Goal: Information Seeking & Learning: Check status

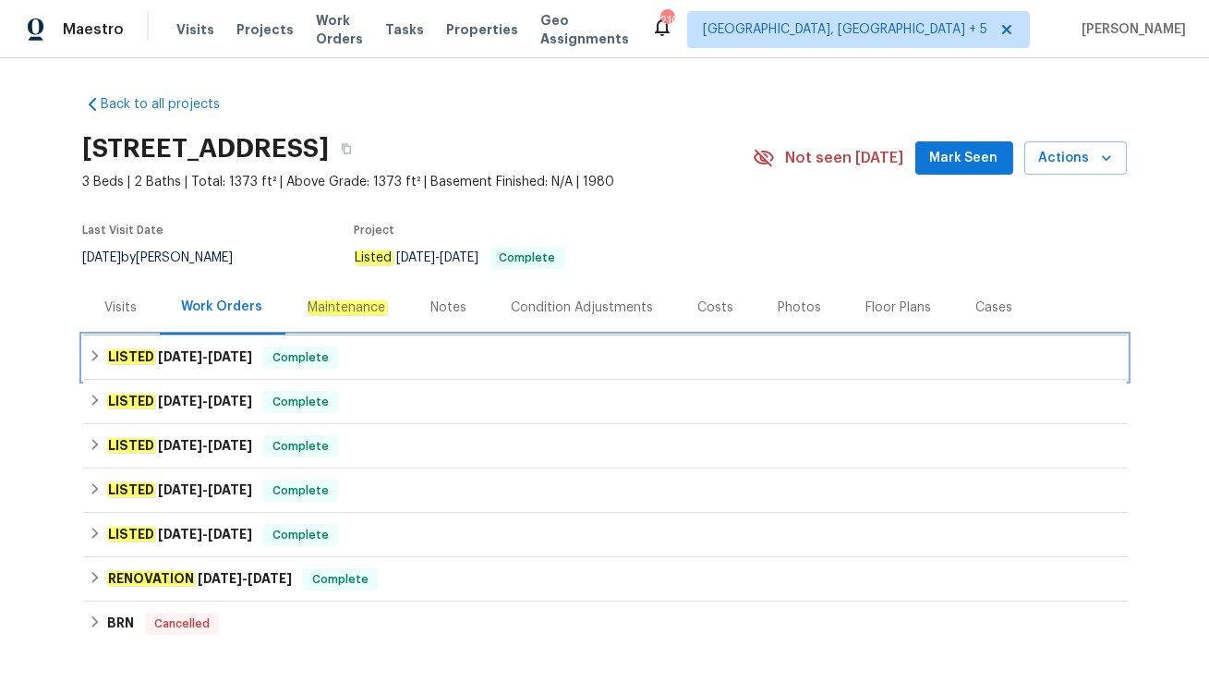
click at [386, 361] on div "LISTED 7/18/25 - 7/21/25 Complete" at bounding box center [605, 357] width 1033 height 22
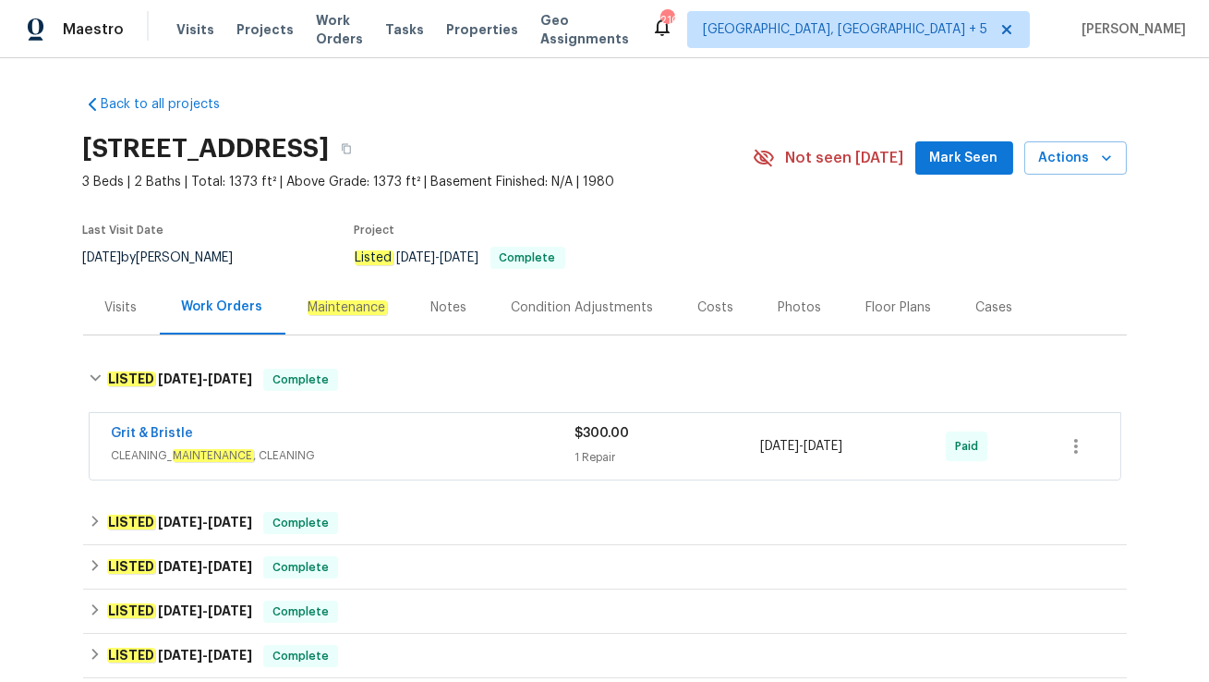
click at [120, 316] on div "Visits" at bounding box center [121, 307] width 32 height 18
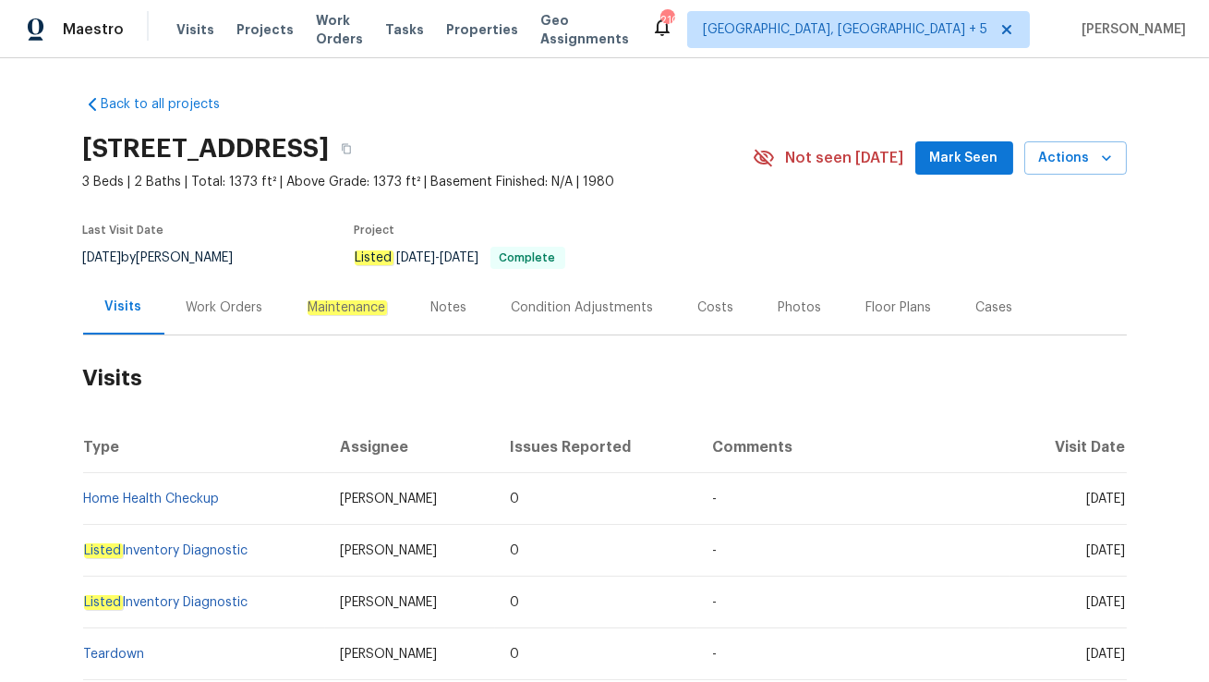
click at [198, 311] on div "Work Orders" at bounding box center [225, 307] width 77 height 18
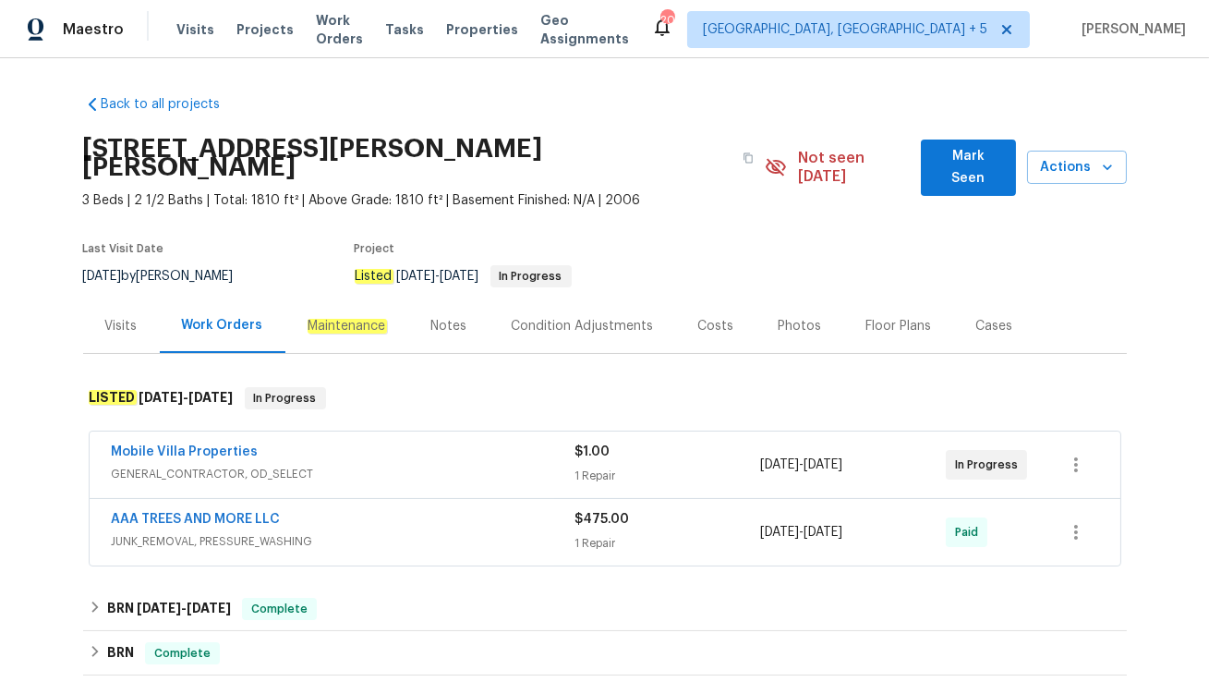
click at [442, 465] on span "GENERAL_CONTRACTOR, OD_SELECT" at bounding box center [344, 474] width 464 height 18
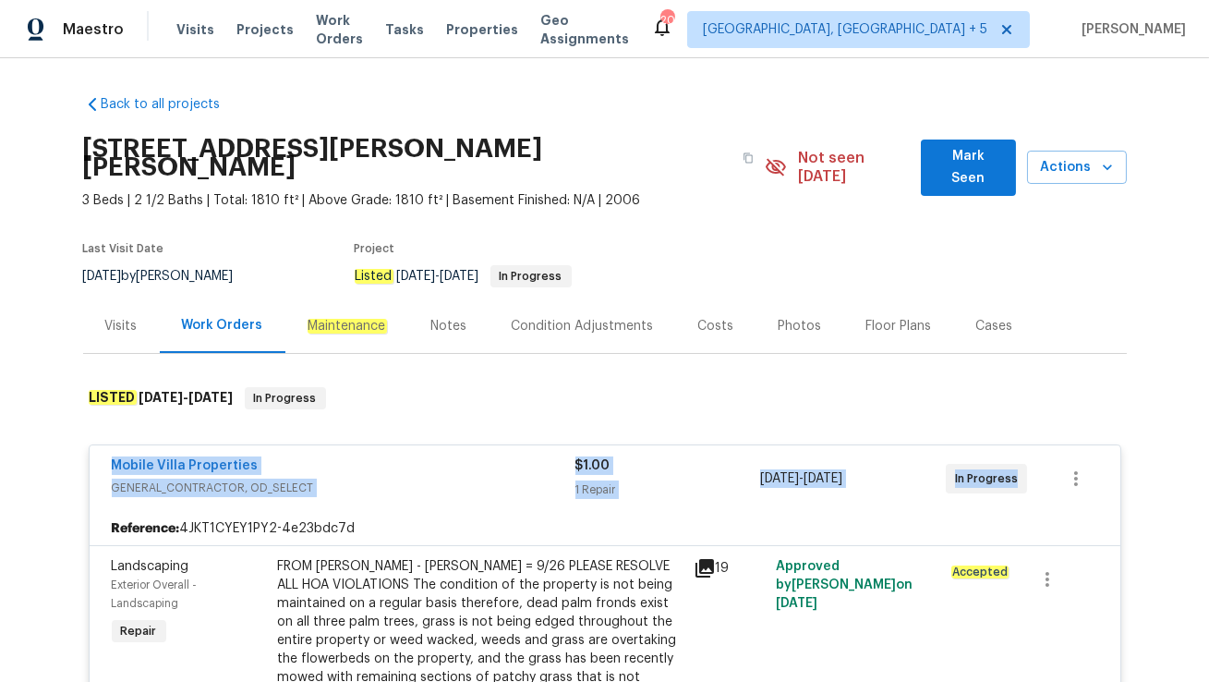
drag, startPoint x: 109, startPoint y: 437, endPoint x: 1025, endPoint y: 474, distance: 917.0
click at [1025, 474] on div "Mobile Villa Properties GENERAL_CONTRACTOR, OD_SELECT $1.00 1 Repair 9/22/2025 …" at bounding box center [605, 478] width 1031 height 67
copy div "Mobile Villa Properties GENERAL_CONTRACTOR, OD_SELECT $1.00 1 Repair 9/22/2025 …"
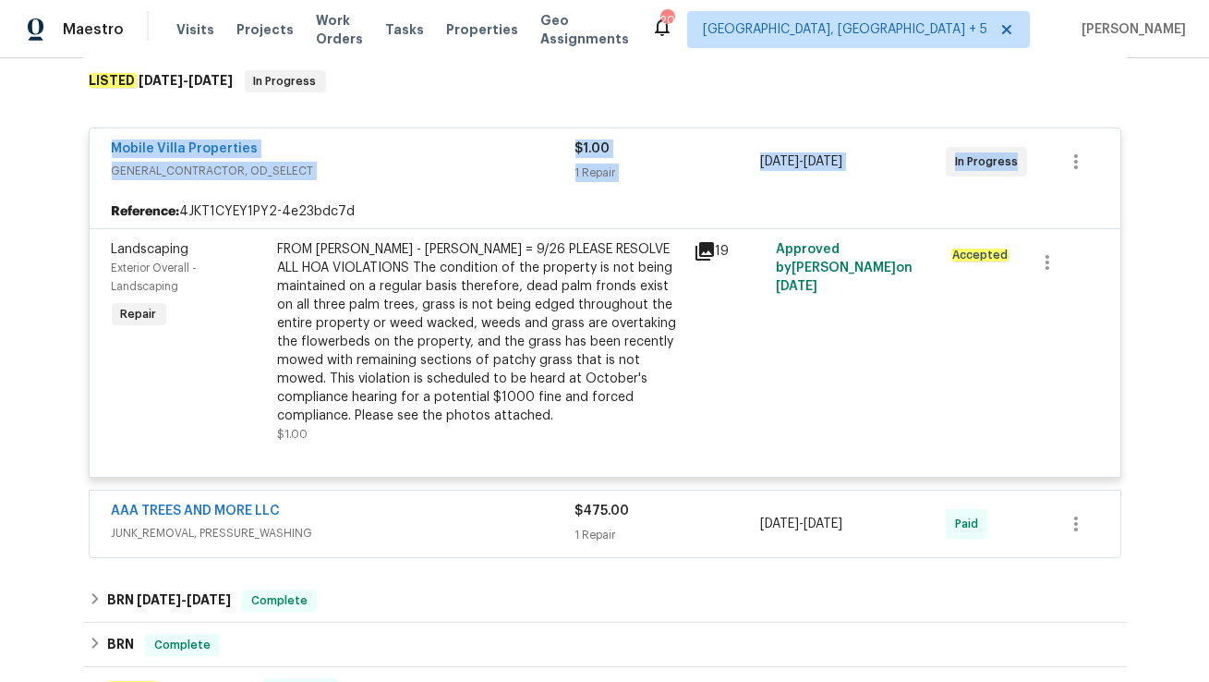
scroll to position [320, 0]
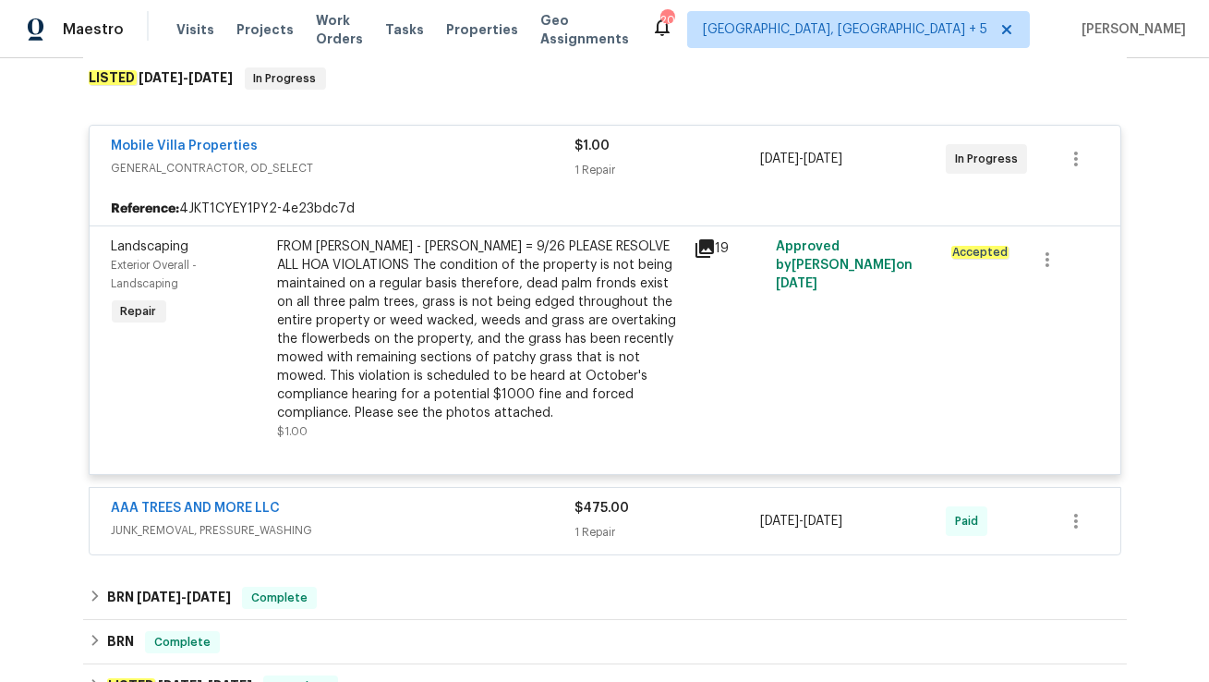
click at [383, 499] on div "AAA TREES AND MORE LLC" at bounding box center [344, 510] width 464 height 22
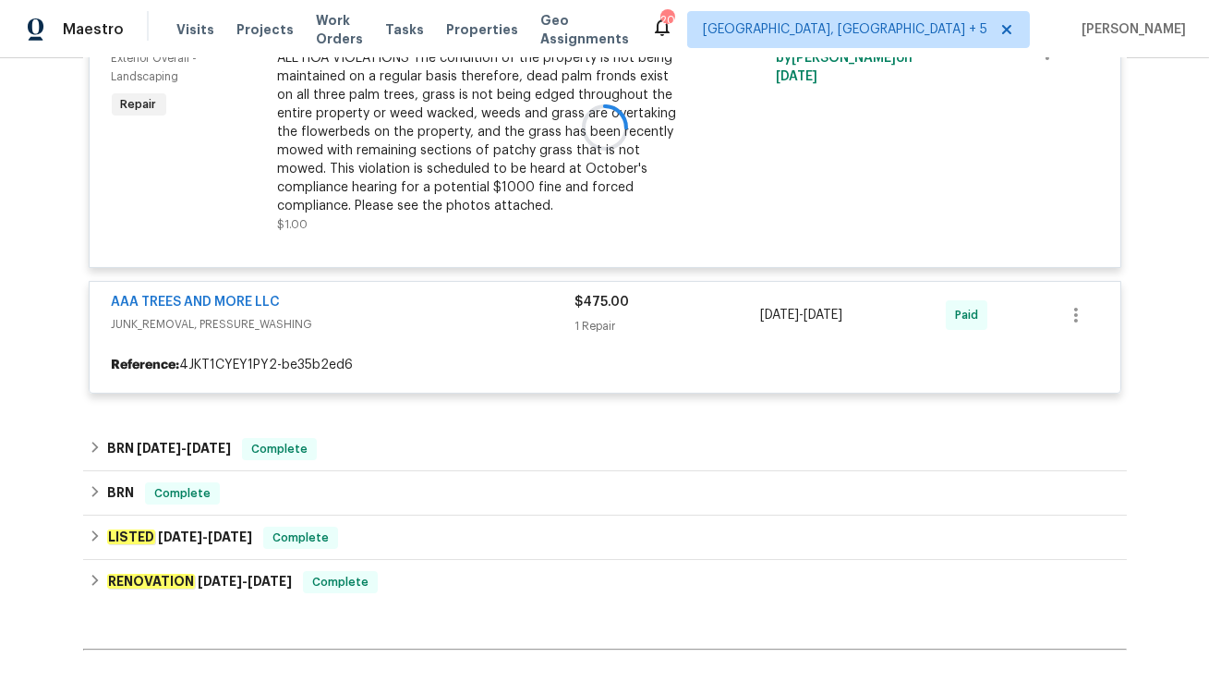
scroll to position [535, 0]
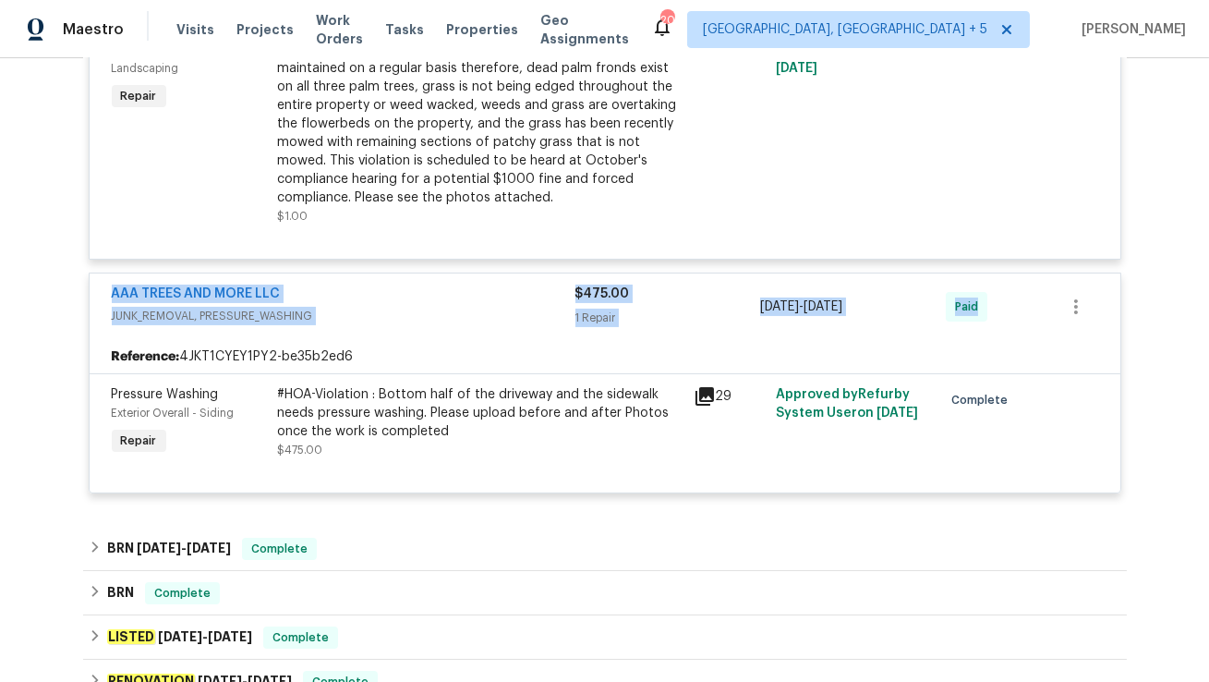
drag, startPoint x: 99, startPoint y: 272, endPoint x: 988, endPoint y: 299, distance: 889.9
click at [988, 299] on div "AAA TREES AND MORE LLC JUNK_REMOVAL, PRESSURE_WASHING $475.00 1 Repair 9/3/2025…" at bounding box center [605, 306] width 1031 height 67
copy div "AAA TREES AND MORE LLC JUNK_REMOVAL, PRESSURE_WASHING $475.00 1 Repair 9/3/2025…"
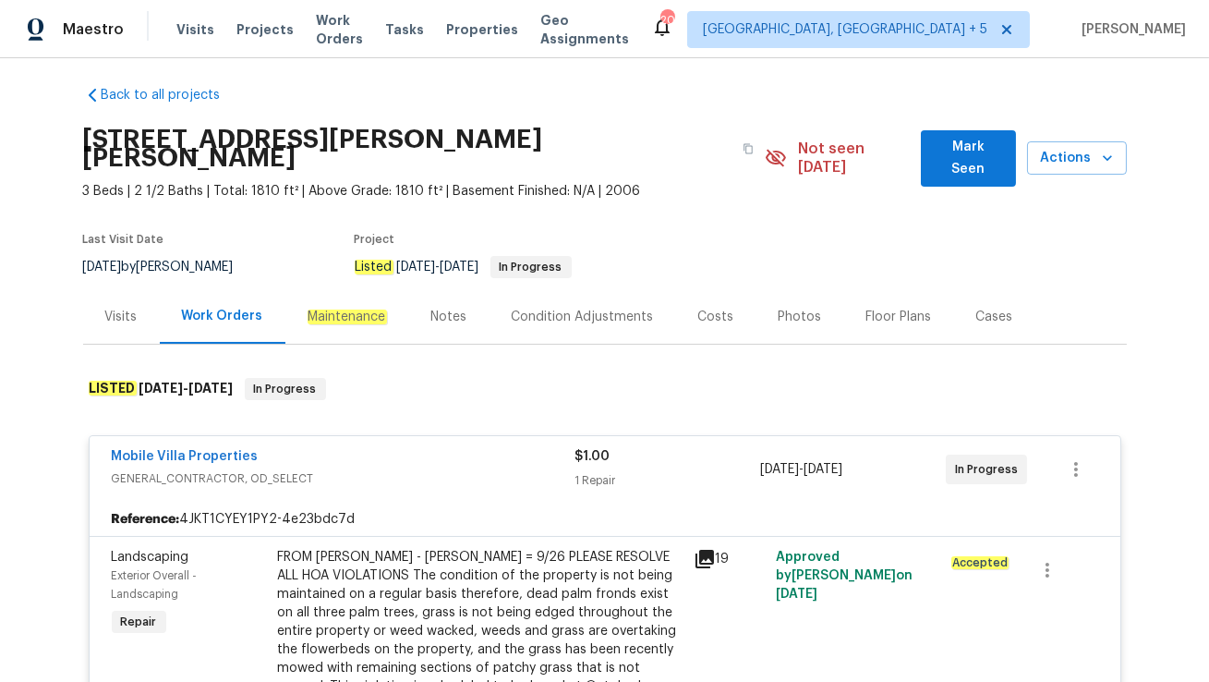
scroll to position [0, 0]
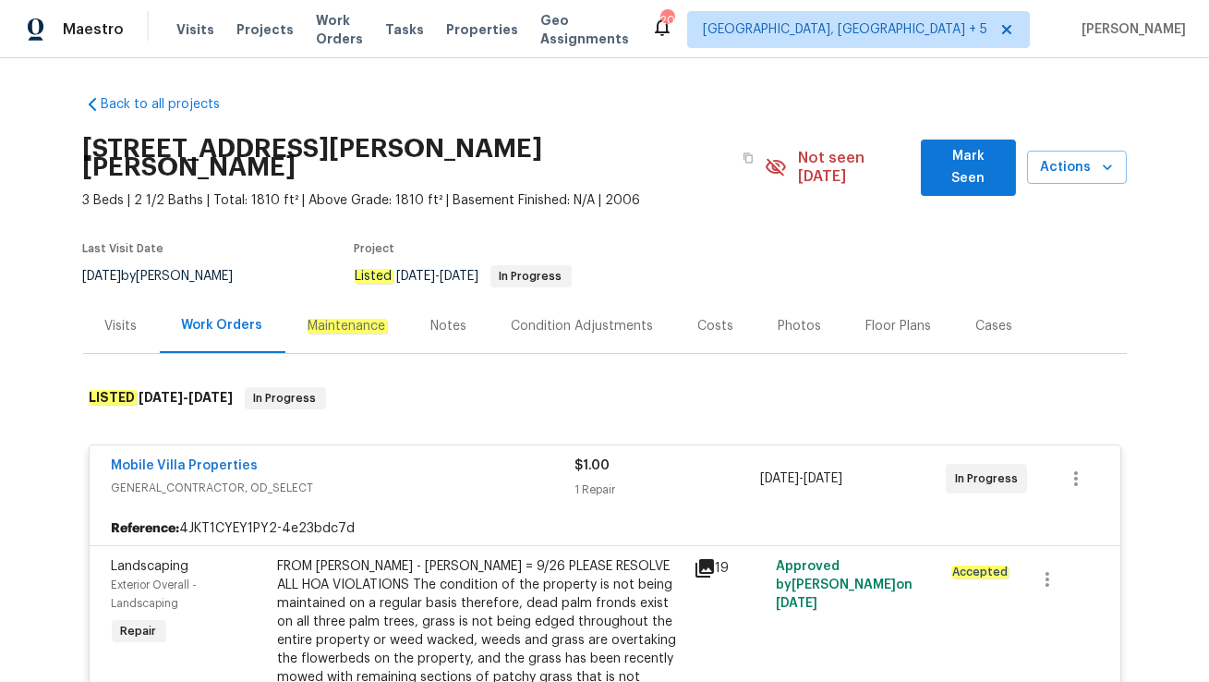
click at [121, 317] on div "Visits" at bounding box center [121, 326] width 32 height 18
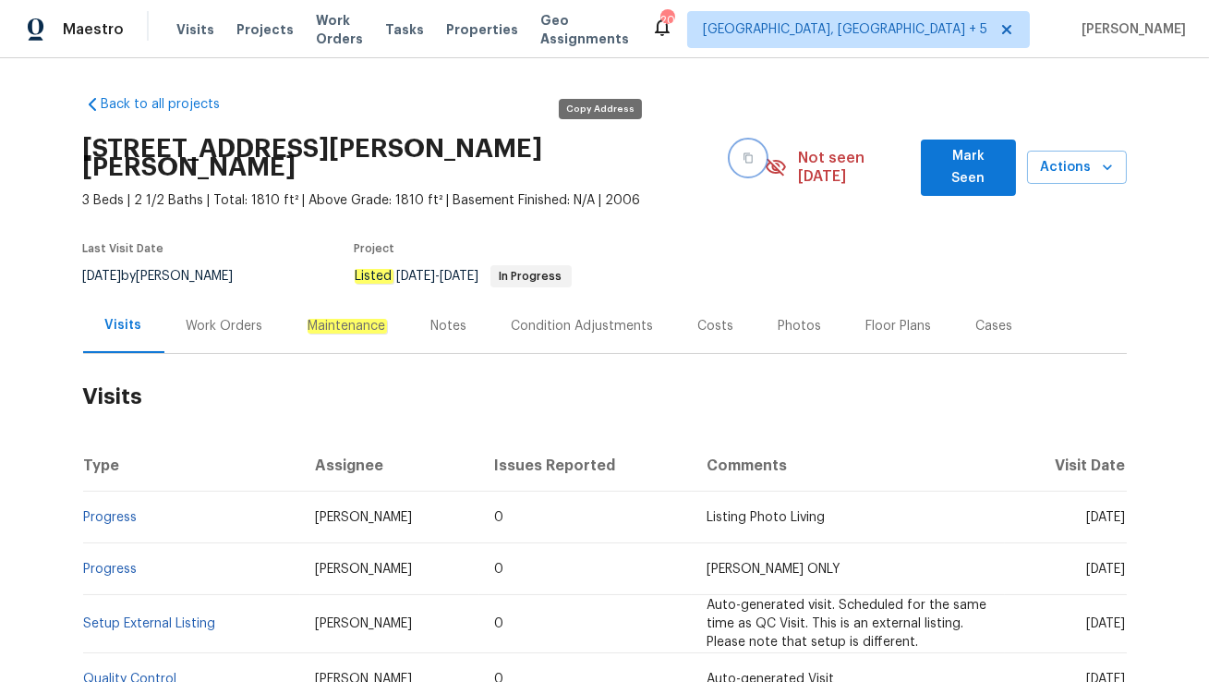
click at [732, 145] on button "button" at bounding box center [748, 157] width 33 height 33
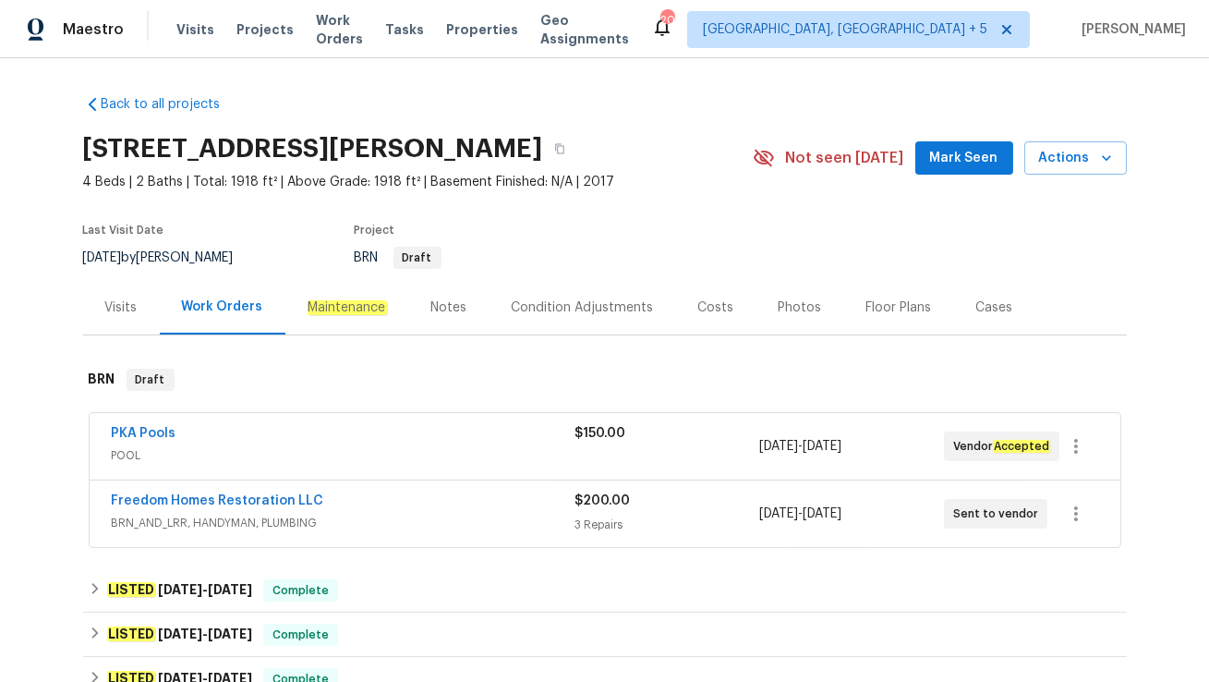
click at [361, 514] on span "BRN_AND_LRR, HANDYMAN, PLUMBING" at bounding box center [343, 523] width 463 height 18
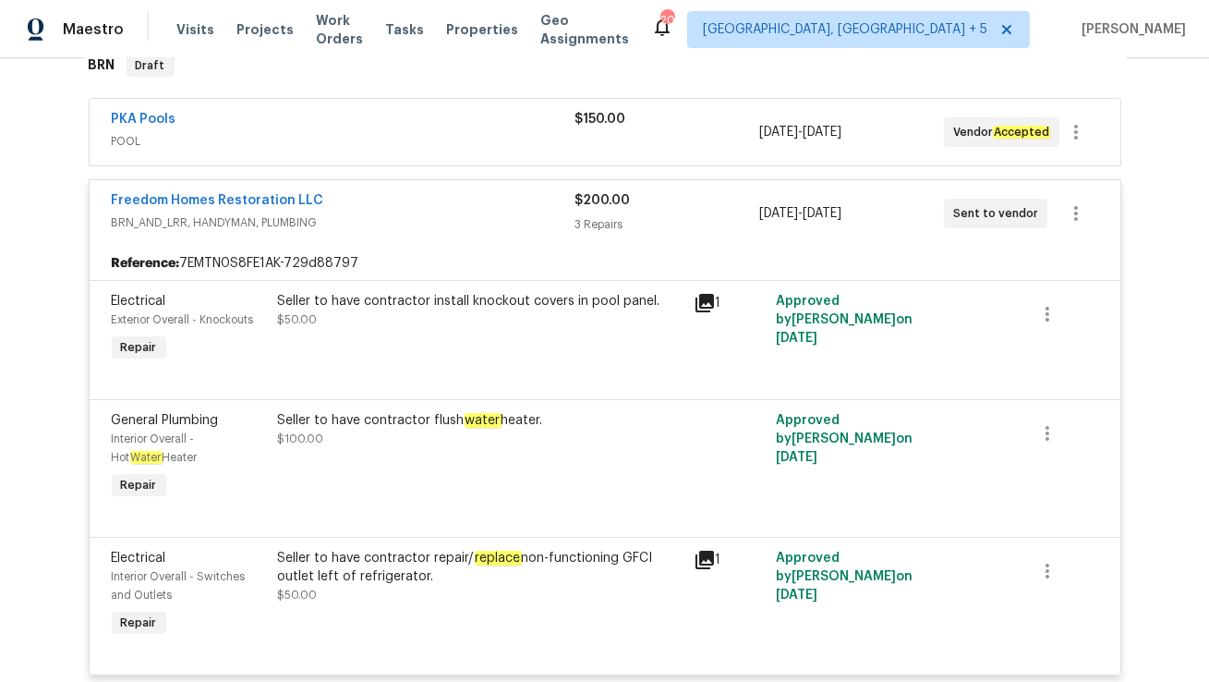
scroll to position [307, 0]
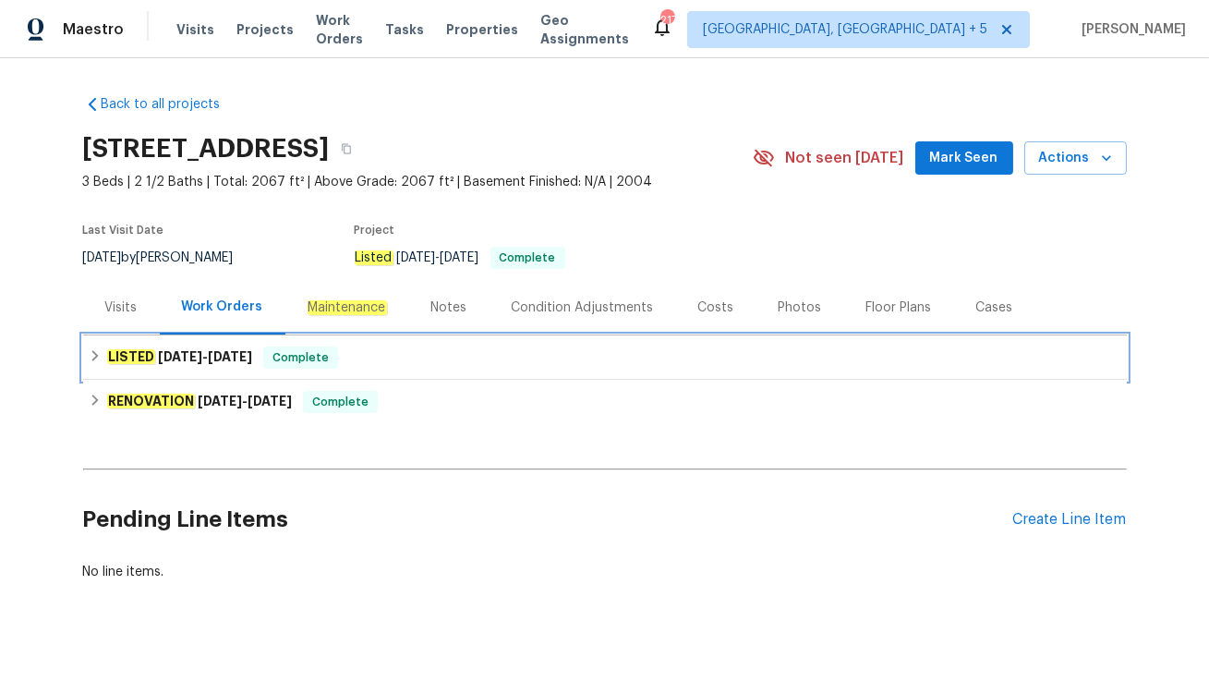
click at [384, 363] on div "LISTED [DATE] - [DATE] Complete" at bounding box center [605, 357] width 1033 height 22
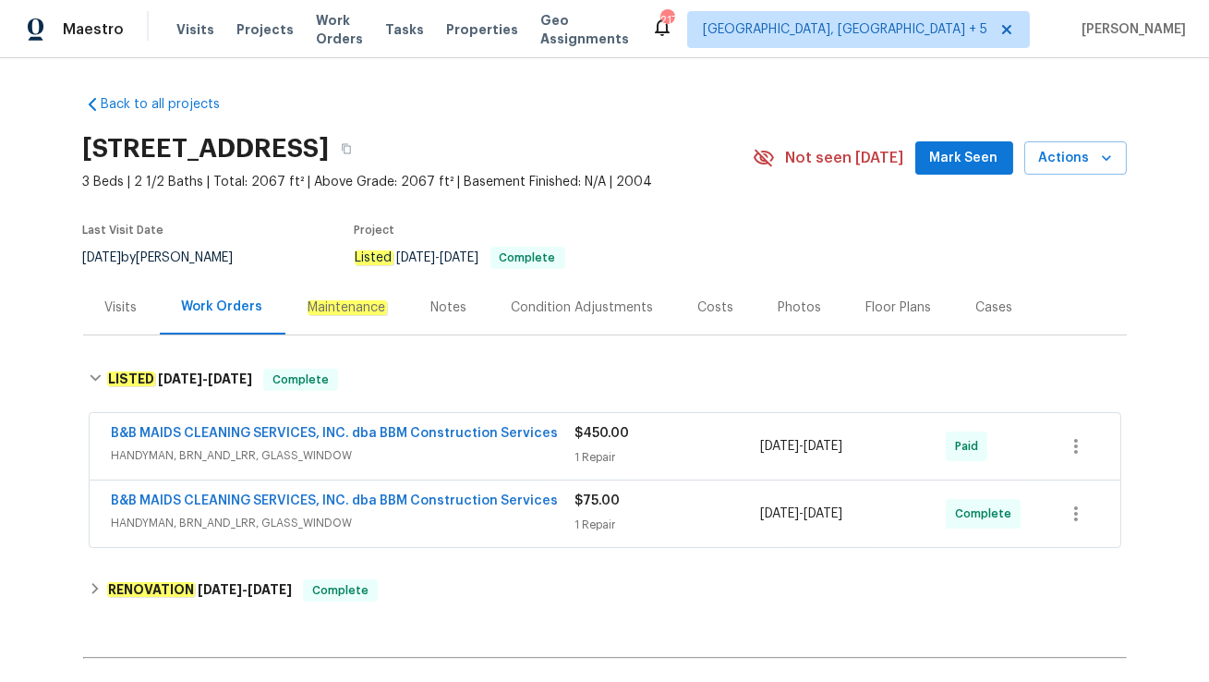
click at [405, 459] on span "HANDYMAN, BRN_AND_LRR, GLASS_WINDOW" at bounding box center [344, 455] width 464 height 18
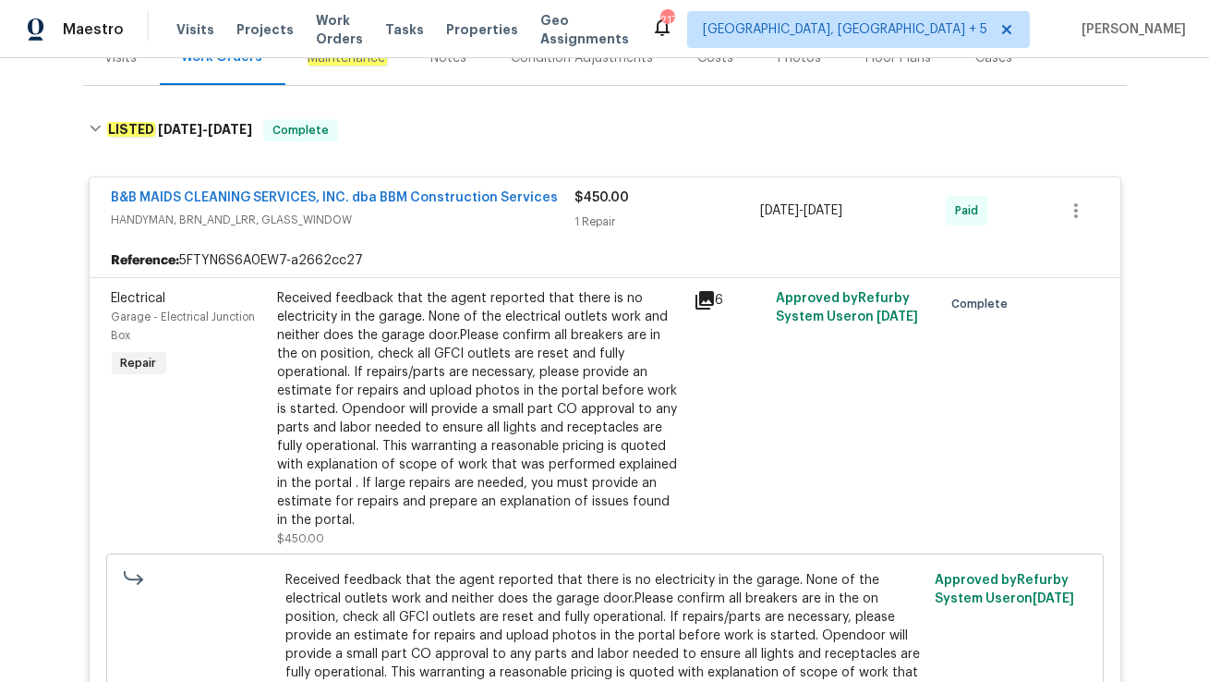
scroll to position [252, 0]
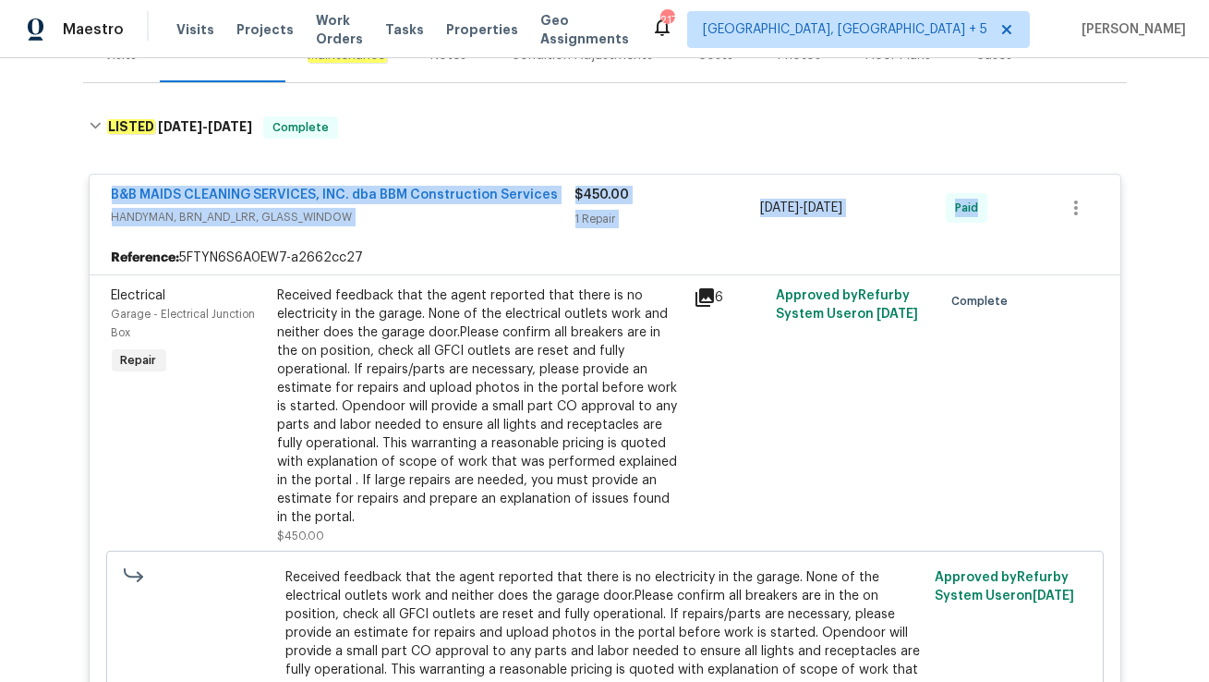
drag, startPoint x: 103, startPoint y: 192, endPoint x: 1010, endPoint y: 211, distance: 907.2
click at [1010, 211] on div "B&B MAIDS CLEANING SERVICES, INC. dba BBM Construction Services HANDYMAN, BRN_A…" at bounding box center [605, 208] width 1031 height 67
copy div "B&B MAIDS CLEANING SERVICES, INC. dba BBM Construction Services HANDYMAN, BRN_A…"
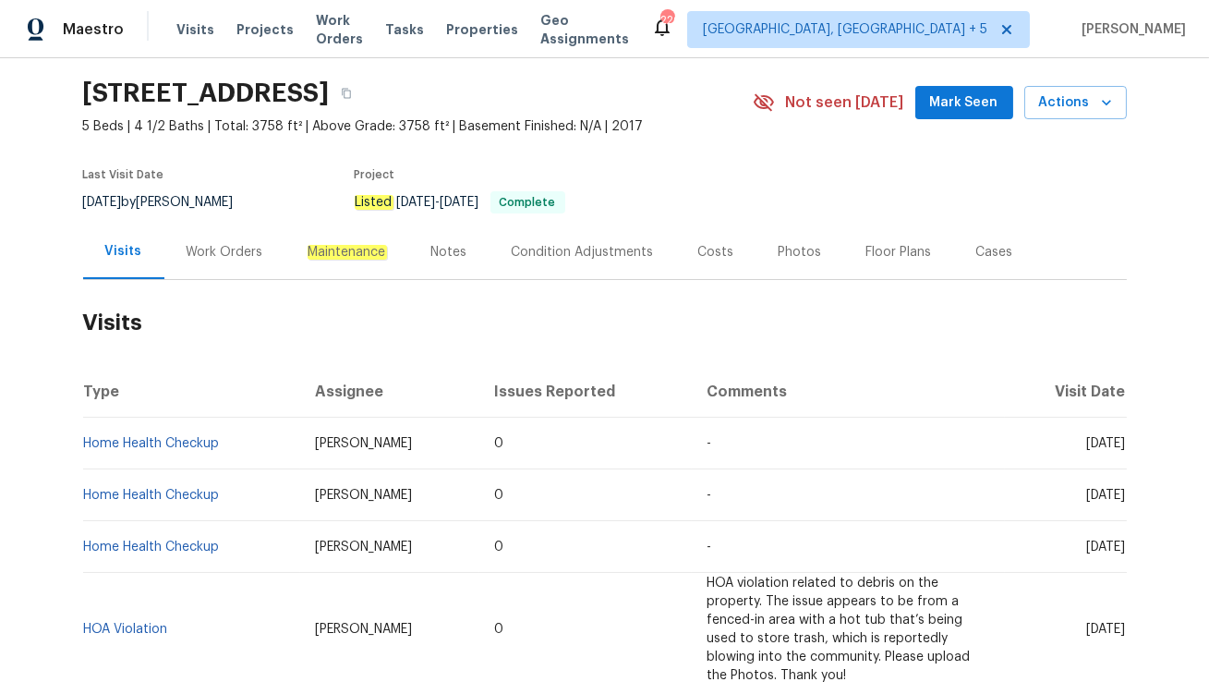
scroll to position [68, 0]
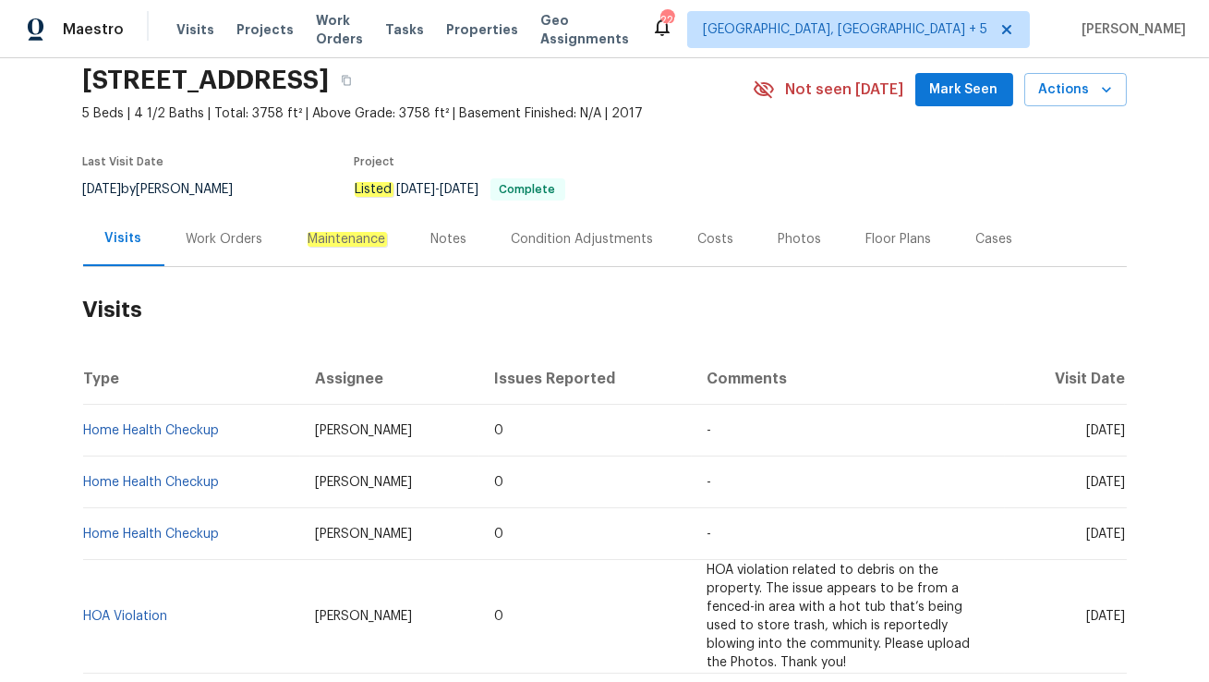
click at [212, 250] on div "Work Orders" at bounding box center [224, 239] width 121 height 54
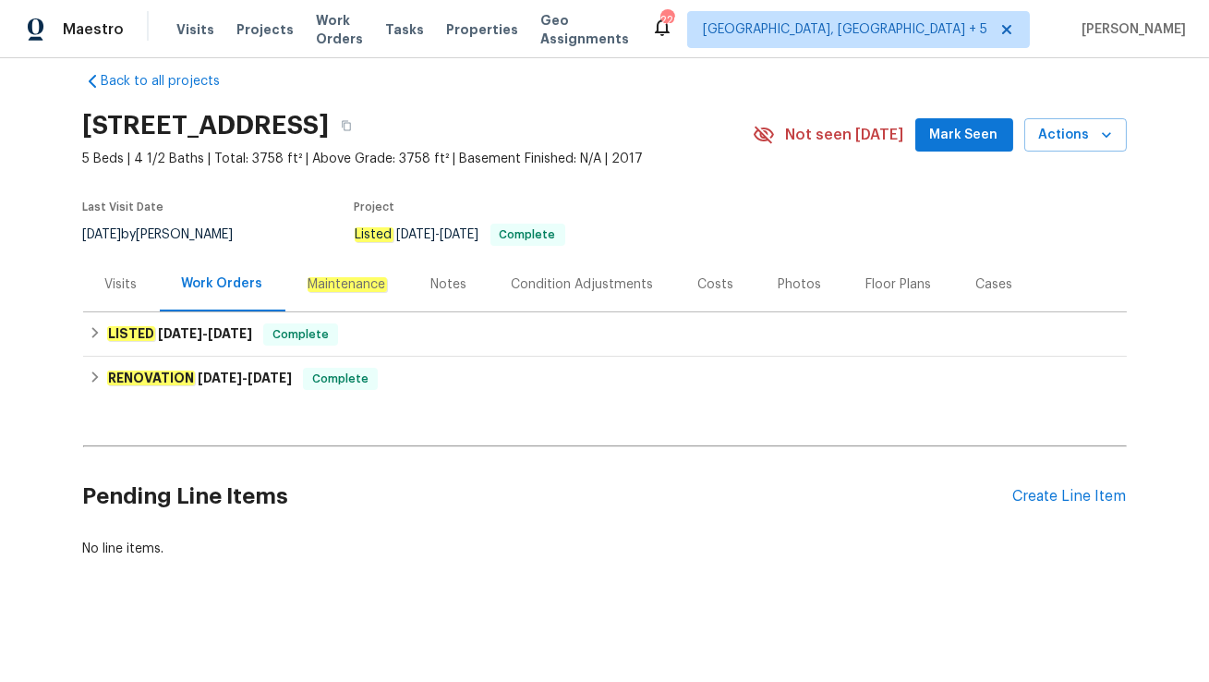
click at [118, 288] on div "Visits" at bounding box center [121, 284] width 32 height 18
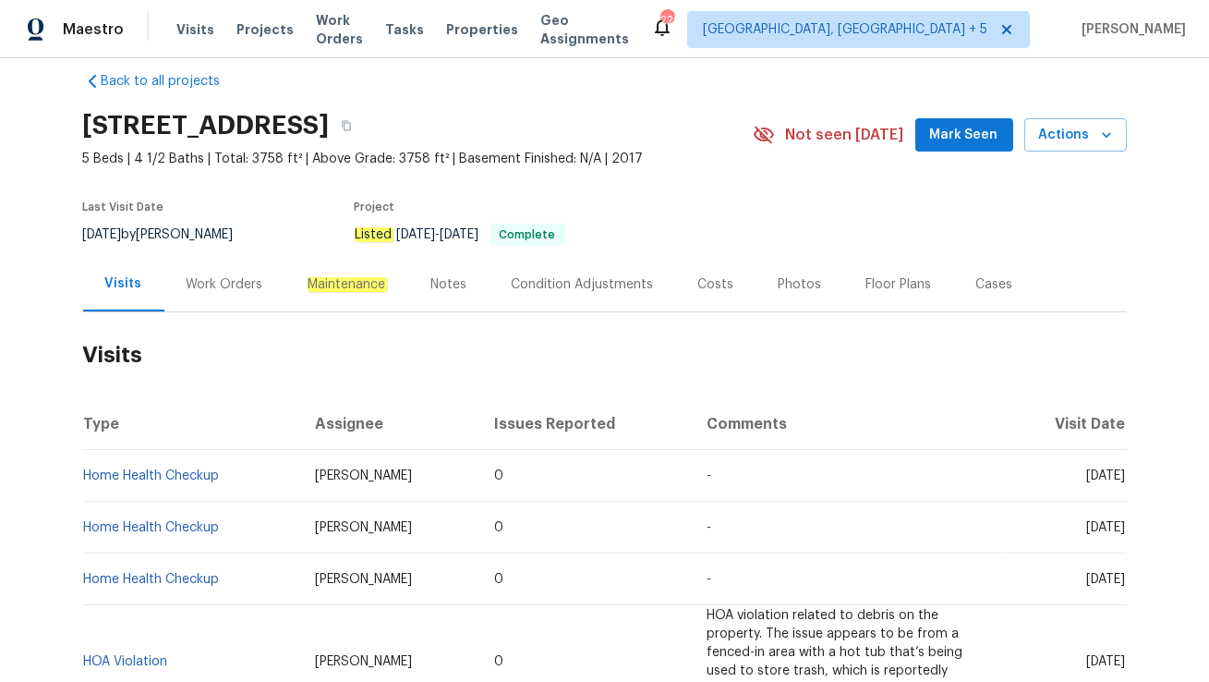
scroll to position [68, 0]
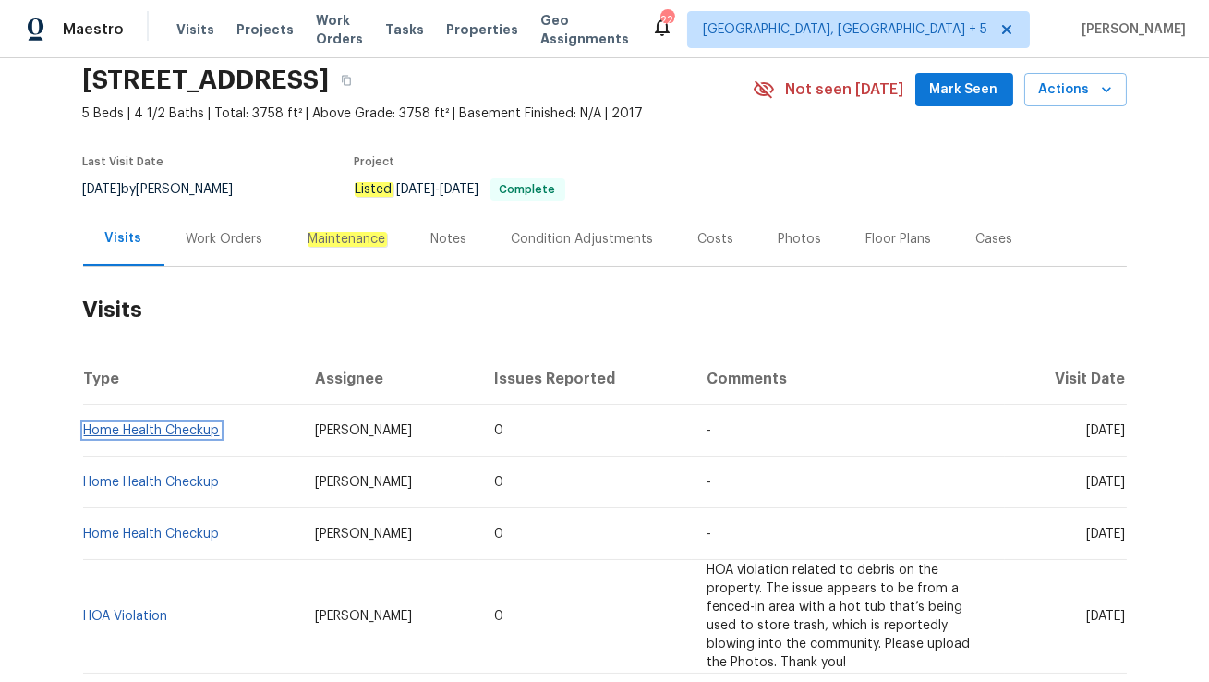
click at [139, 429] on link "Home Health Checkup" at bounding box center [152, 430] width 136 height 13
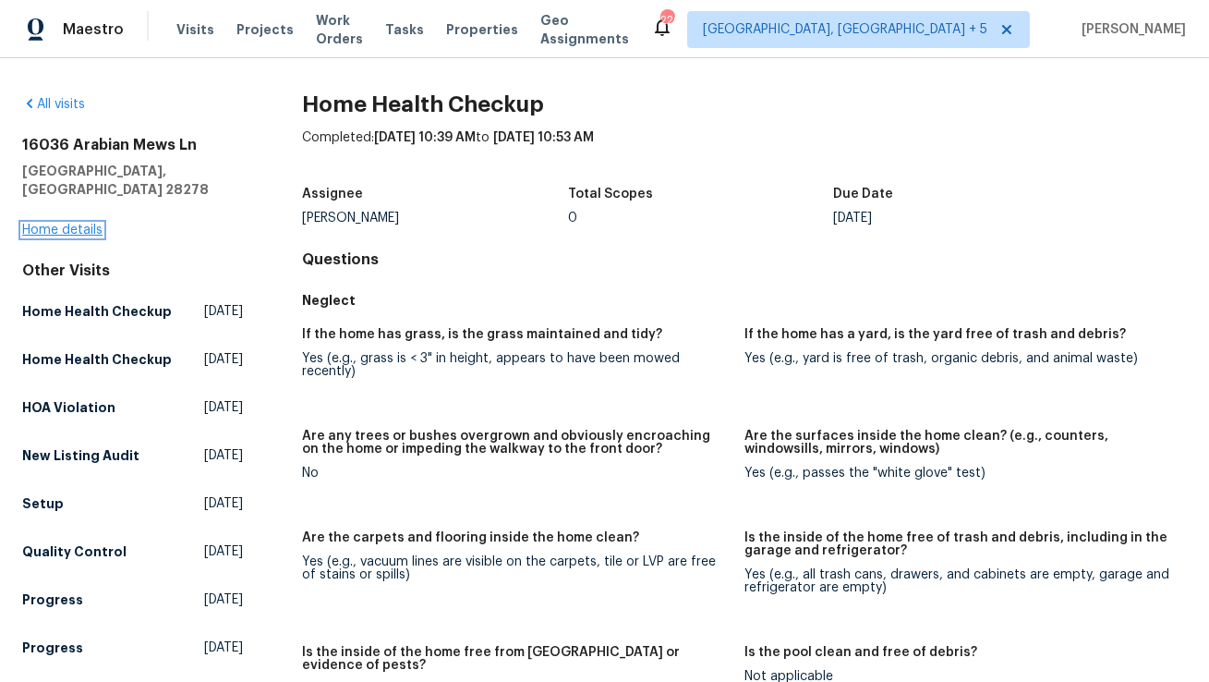
click at [82, 224] on link "Home details" at bounding box center [62, 230] width 80 height 13
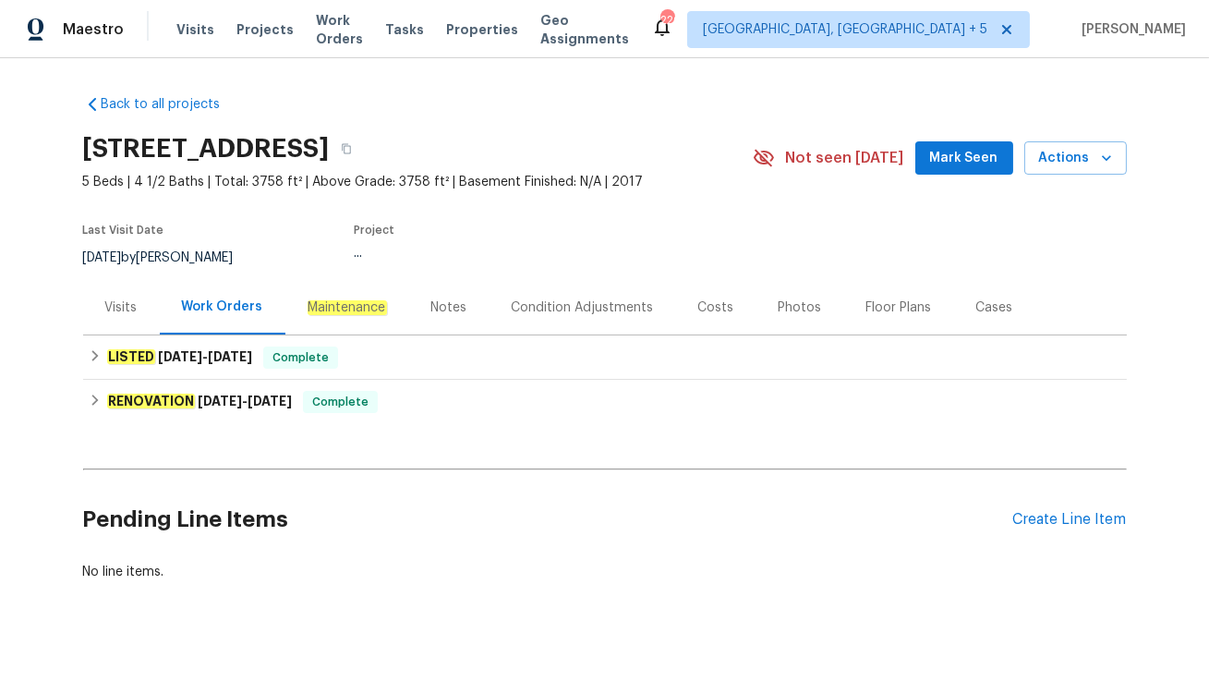
click at [125, 321] on div "Visits" at bounding box center [121, 307] width 77 height 54
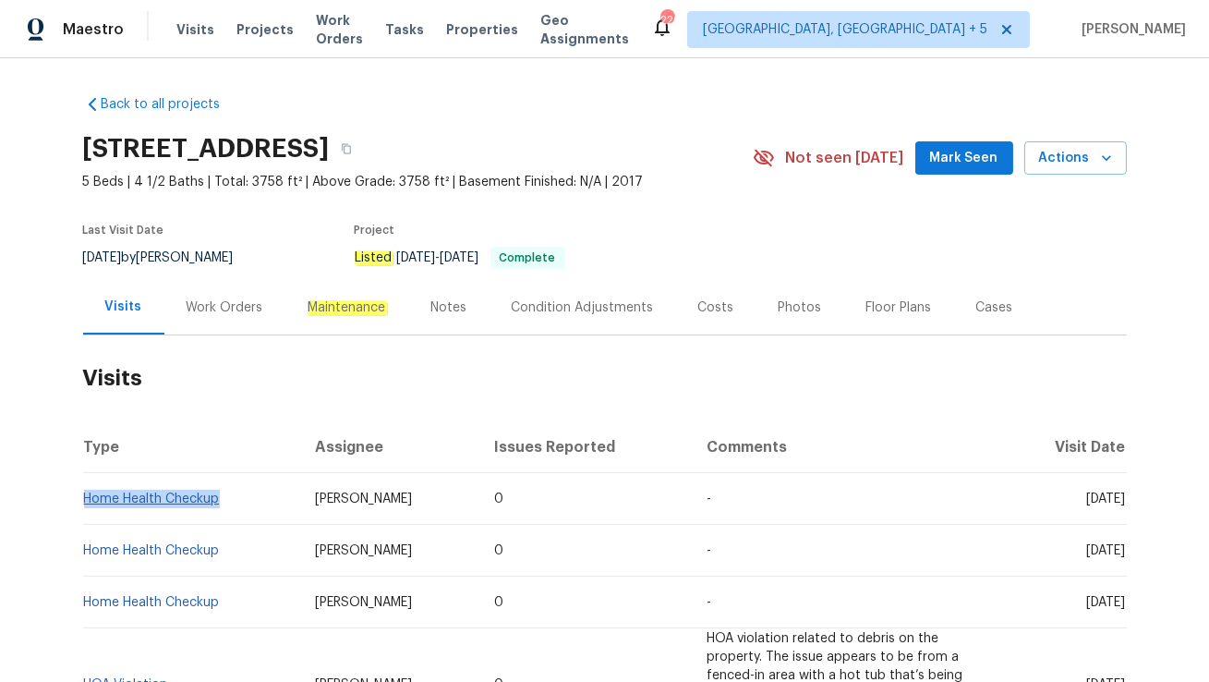
drag, startPoint x: 232, startPoint y: 502, endPoint x: 83, endPoint y: 500, distance: 148.7
click at [83, 500] on td "Home Health Checkup" at bounding box center [192, 499] width 218 height 52
copy link "Home Health Checkup"
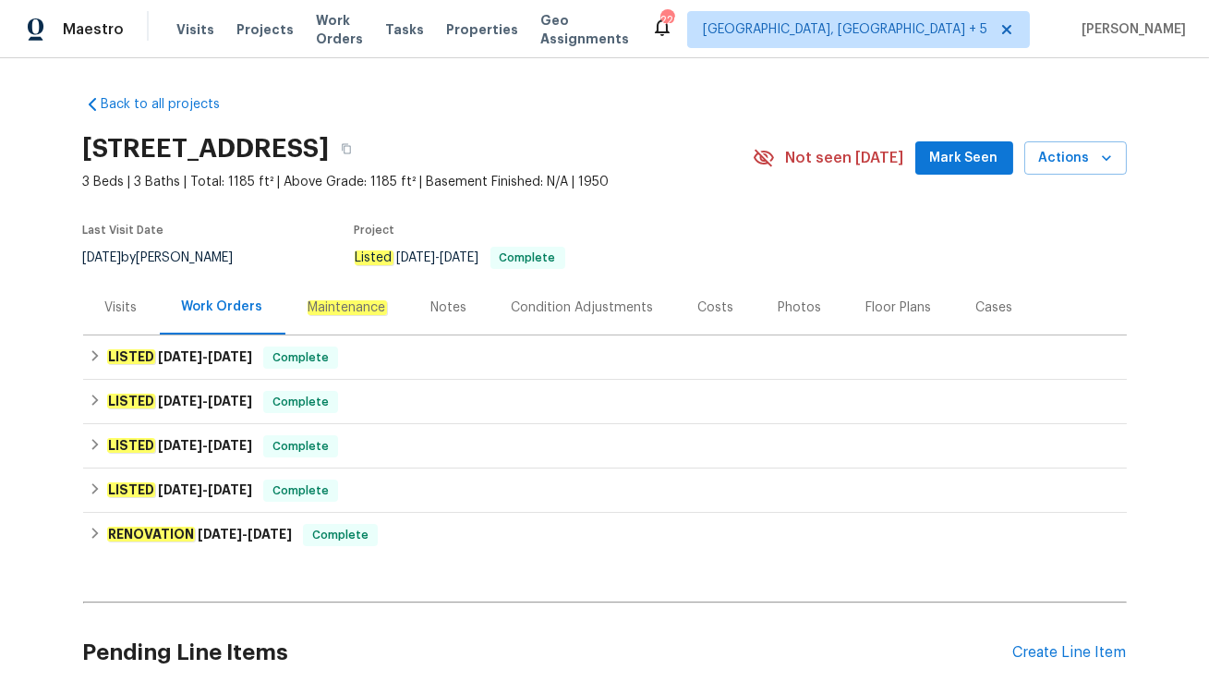
click at [96, 297] on div "Visits" at bounding box center [121, 307] width 77 height 54
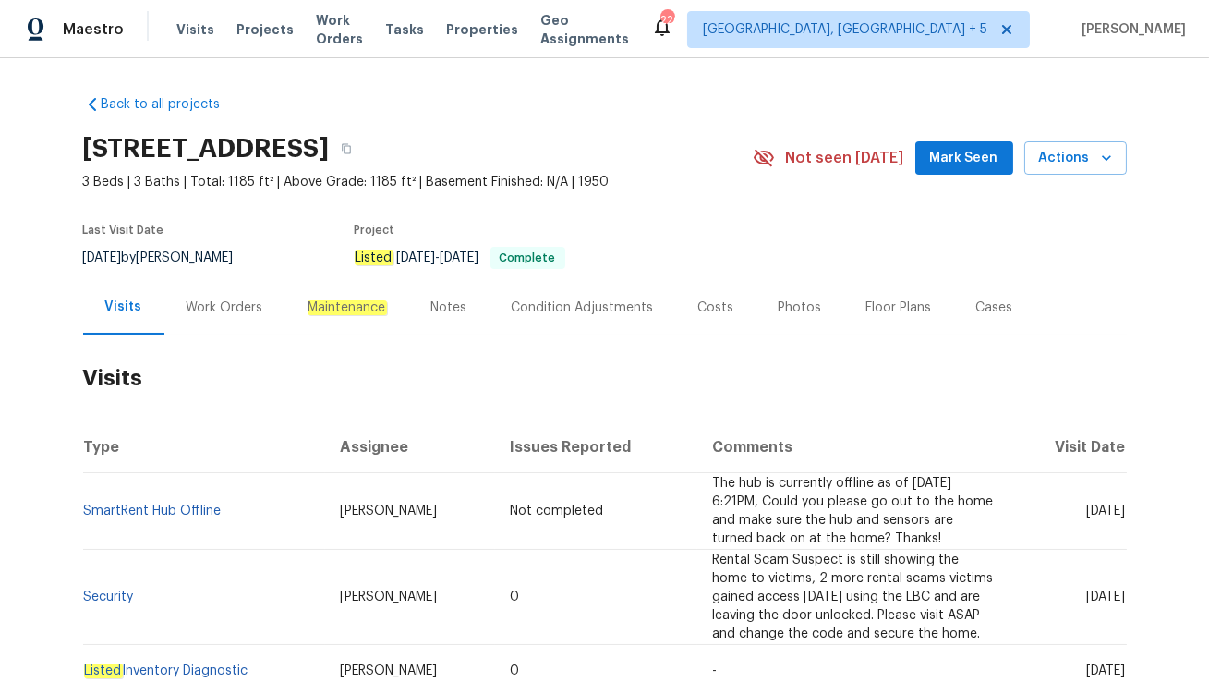
scroll to position [47, 0]
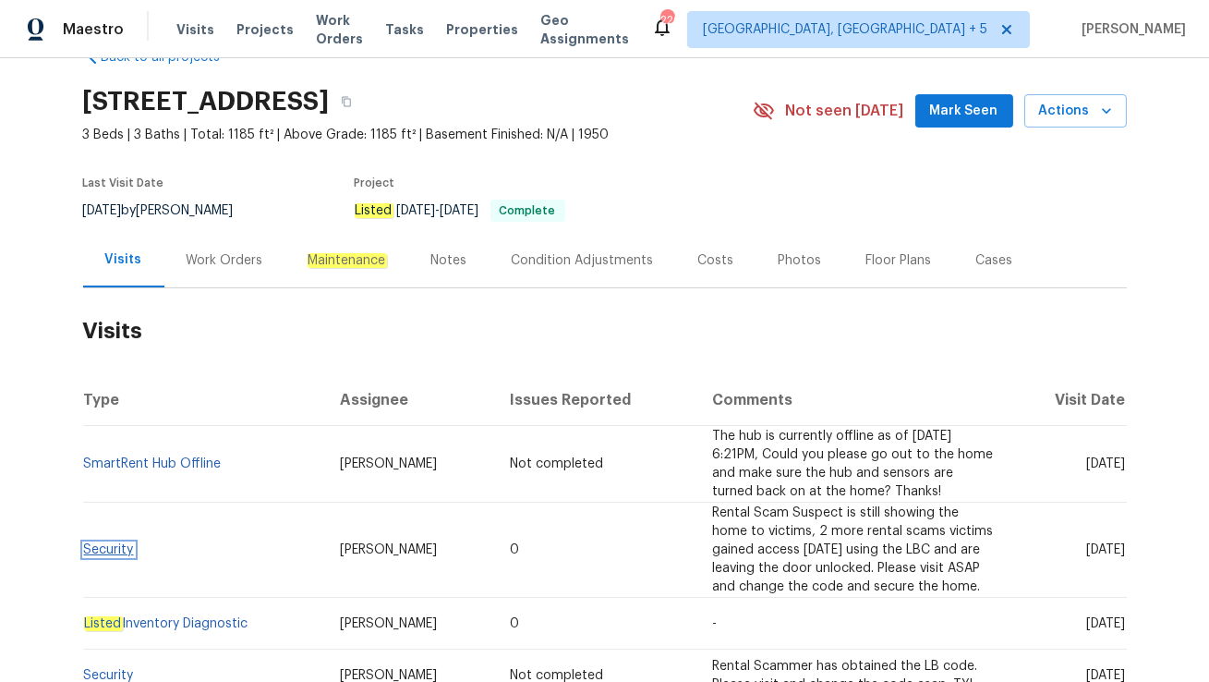
click at [115, 543] on link "Security" at bounding box center [109, 549] width 50 height 13
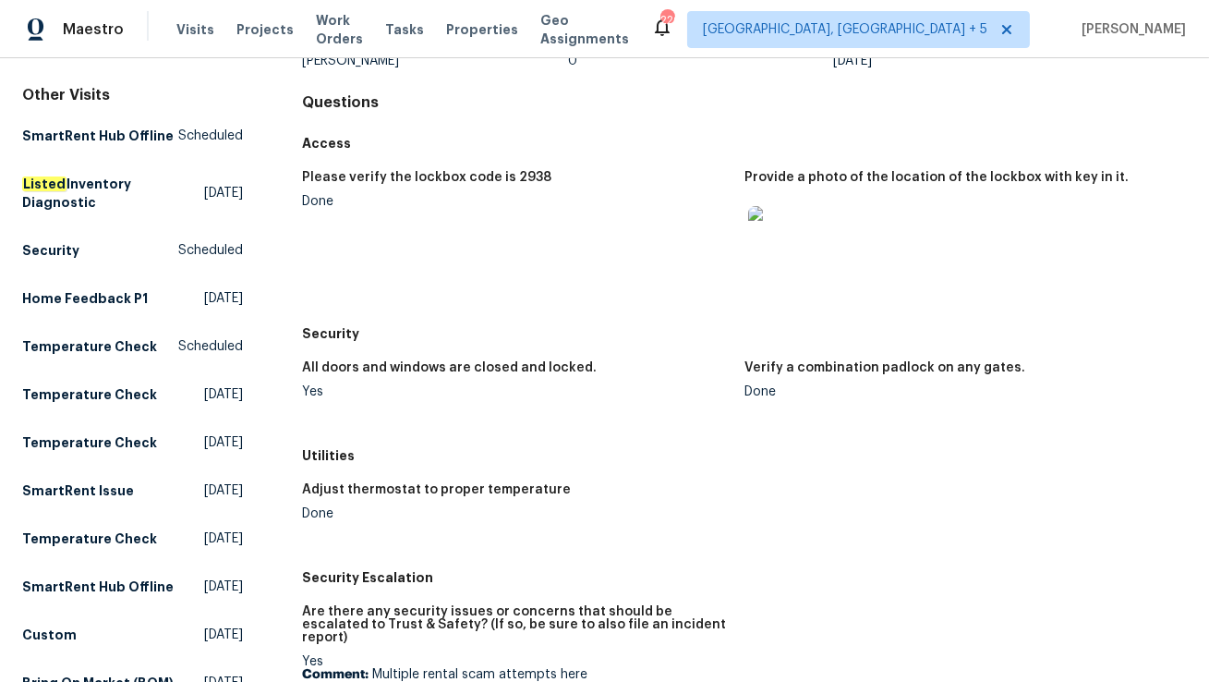
scroll to position [154, 0]
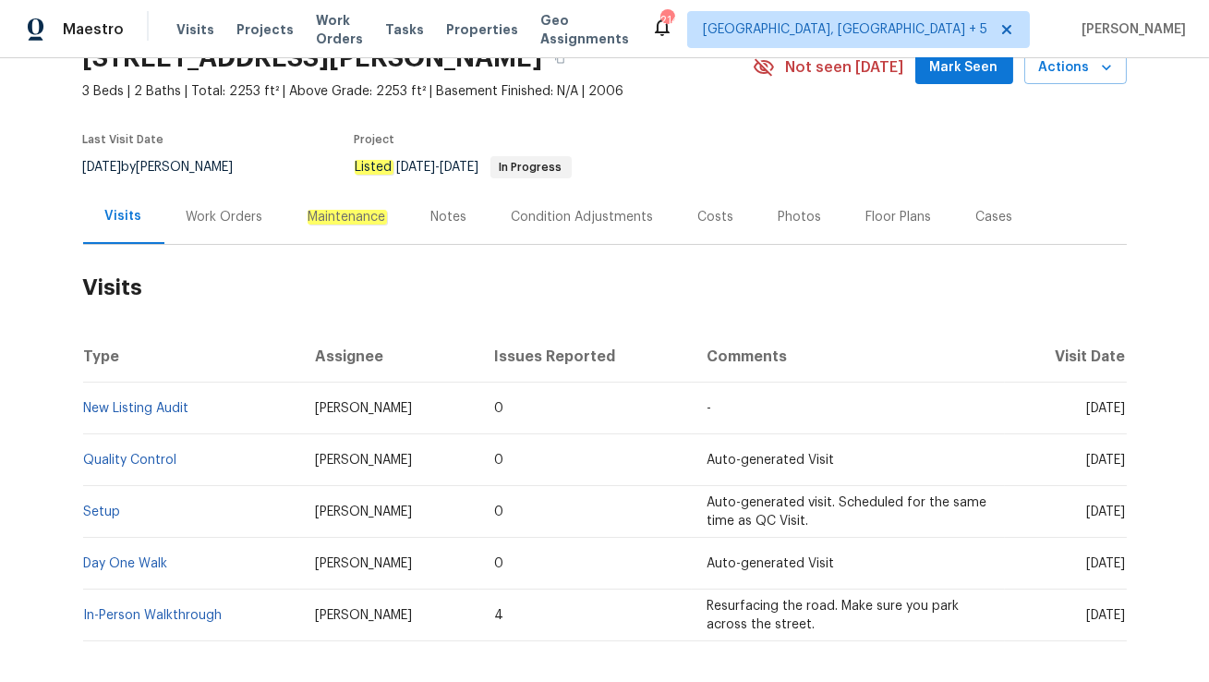
scroll to position [112, 0]
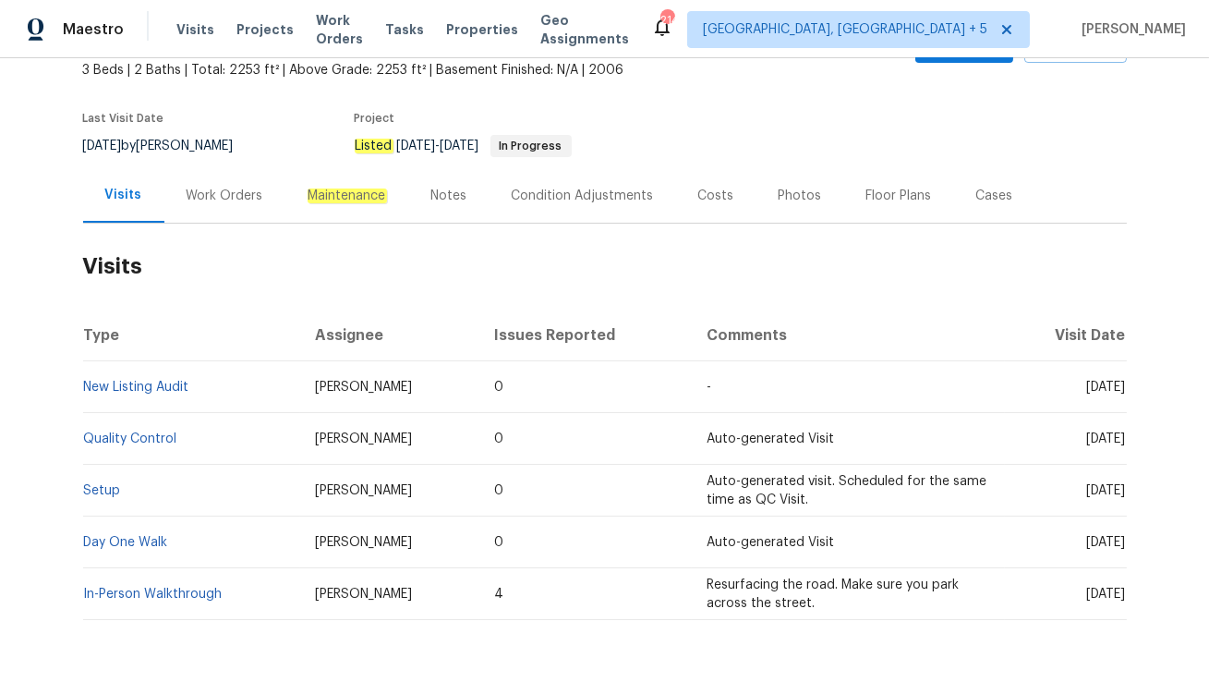
click at [207, 202] on div "Work Orders" at bounding box center [225, 196] width 77 height 18
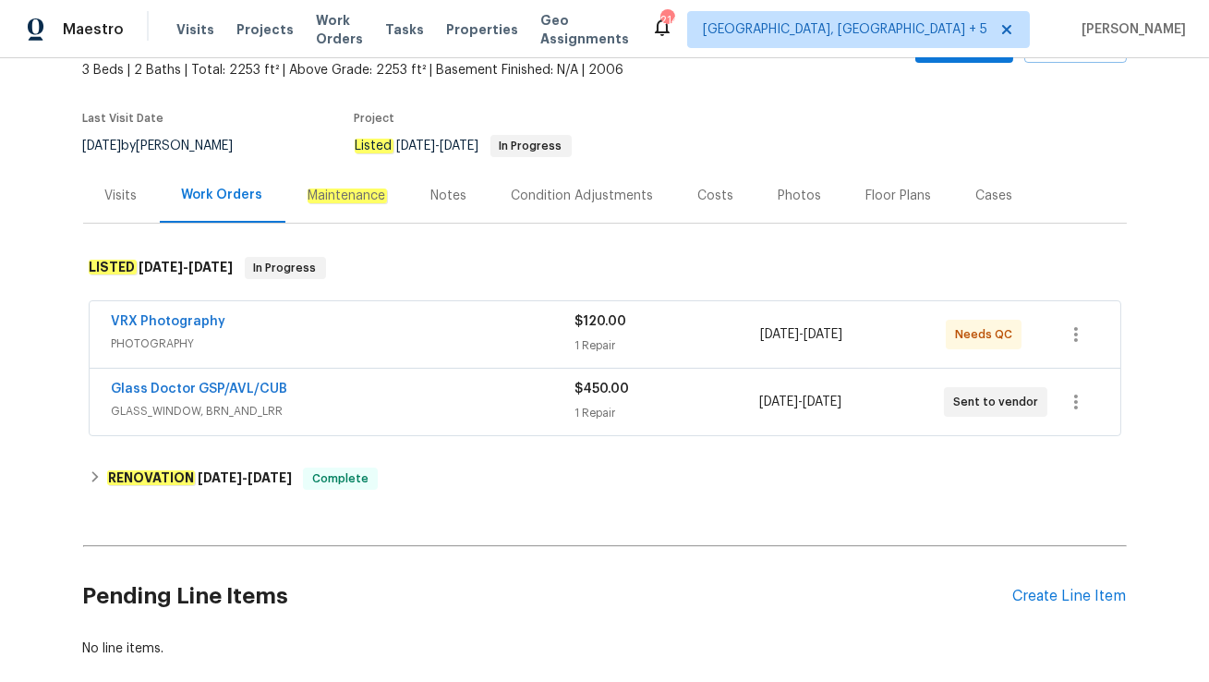
click at [327, 397] on div "Glass Doctor GSP/AVL/CUB" at bounding box center [343, 391] width 463 height 22
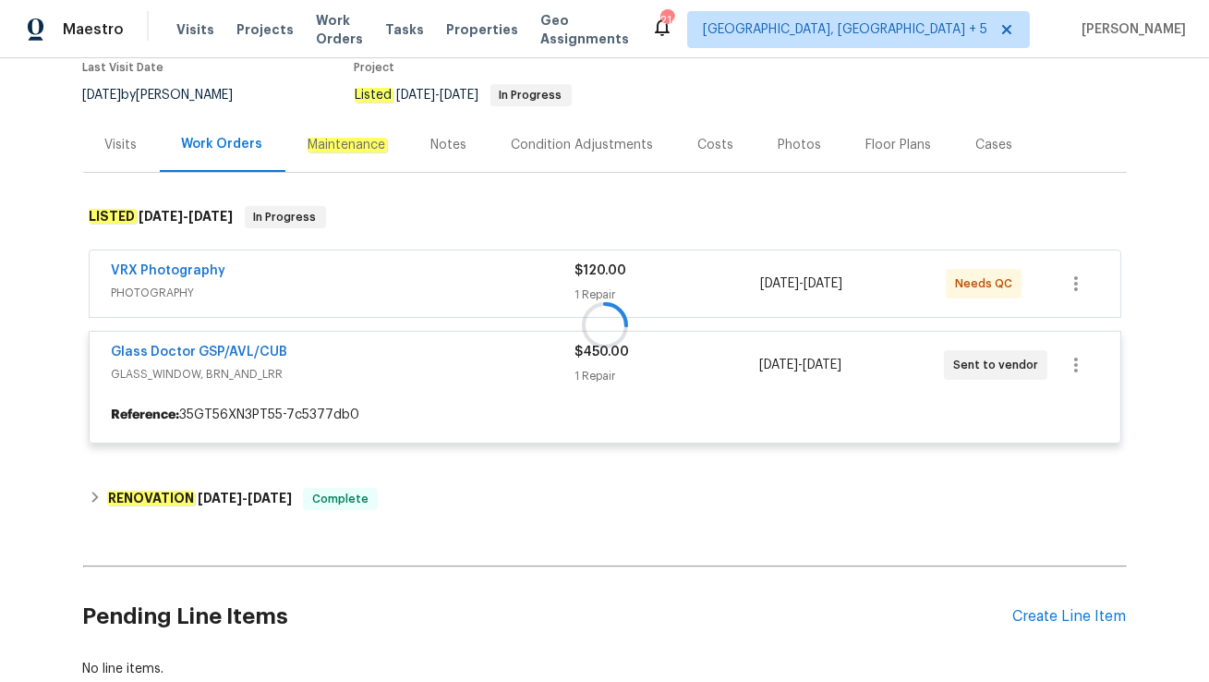
scroll to position [163, 0]
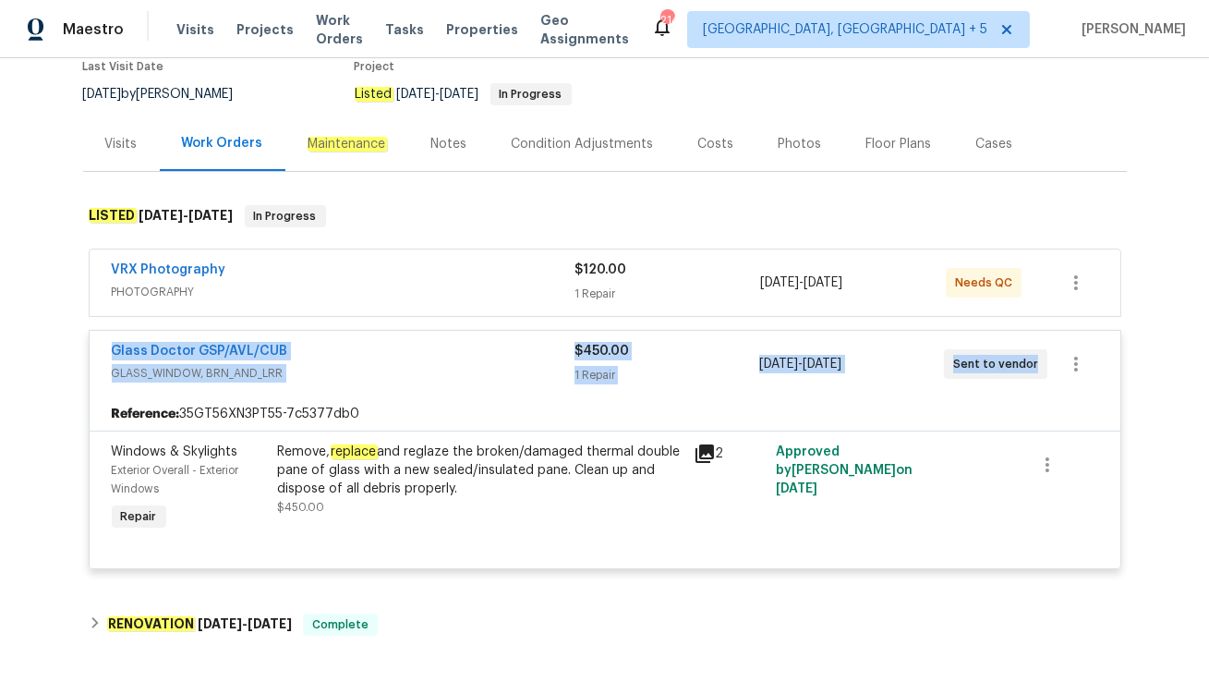
drag, startPoint x: 108, startPoint y: 350, endPoint x: 1038, endPoint y: 367, distance: 930.2
click at [1038, 367] on div "Glass Doctor GSP/AVL/CUB GLASS_WINDOW, BRN_AND_LRR $450.00 1 Repair 9/29/2025 -…" at bounding box center [605, 364] width 1031 height 67
copy div "Glass Doctor GSP/AVL/CUB GLASS_WINDOW, BRN_AND_LRR $450.00 1 Repair 9/29/2025 -…"
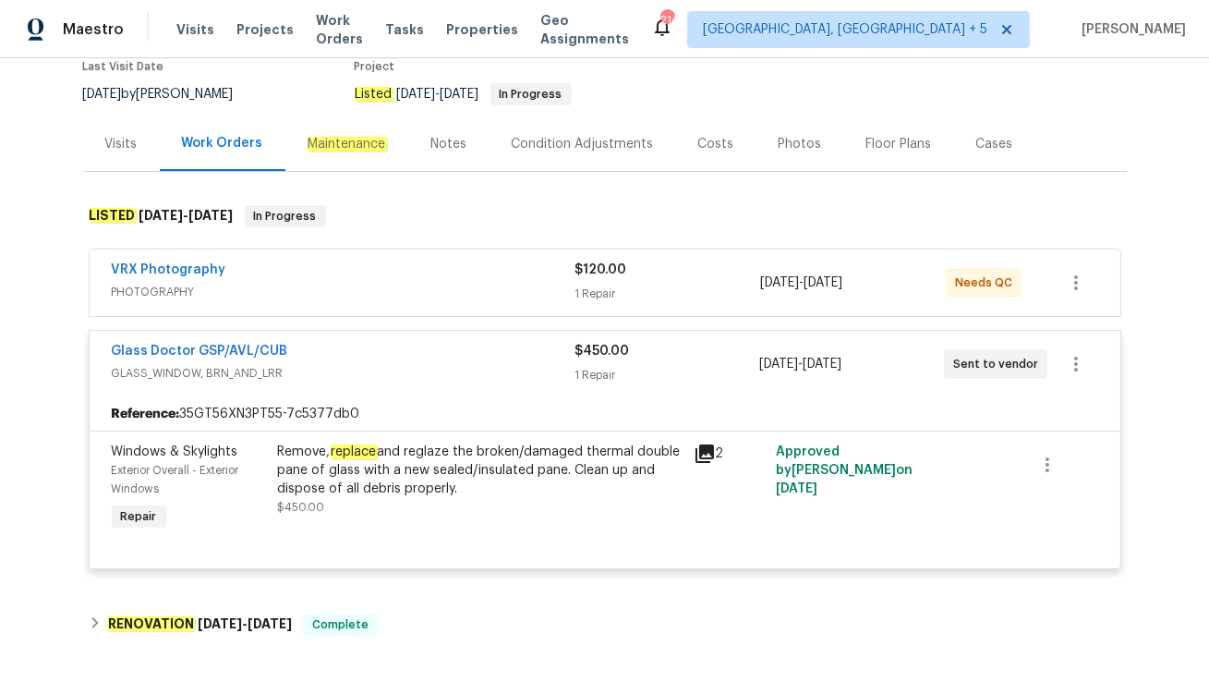
click at [262, 275] on div "VRX Photography" at bounding box center [344, 271] width 464 height 22
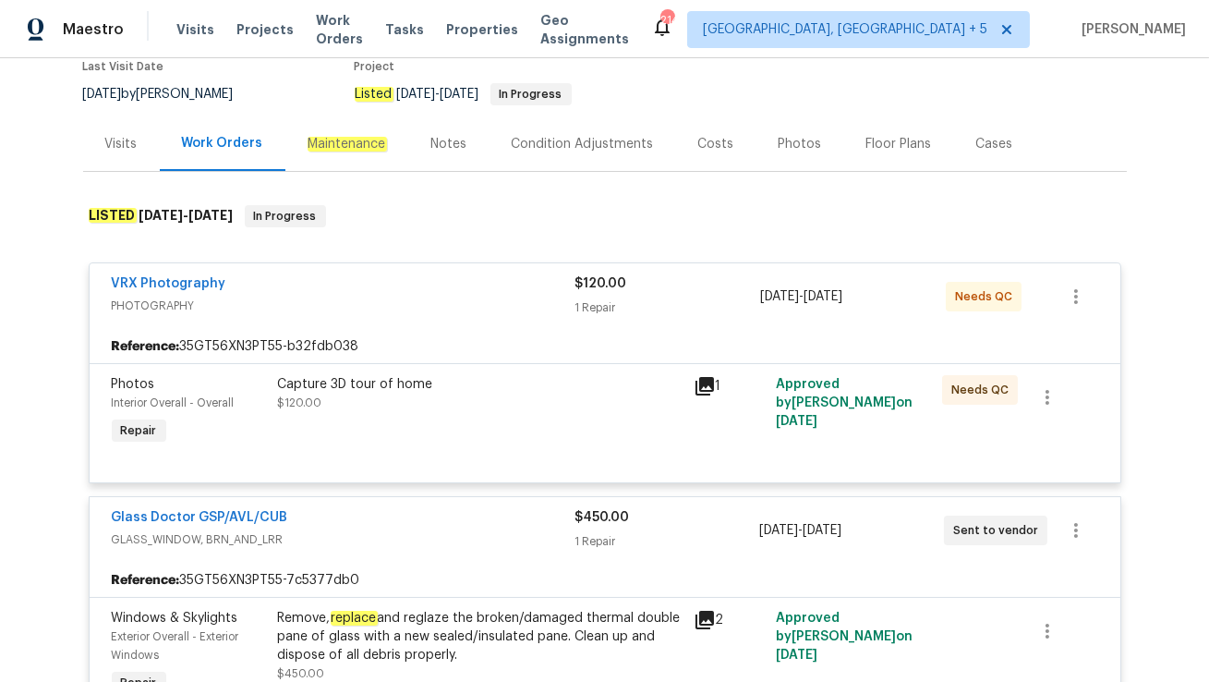
click at [113, 171] on div "Back to all projects 203 Heatherbrook Dr, Lyman, SC 29365 3 Beds | 2 Baths | To…" at bounding box center [605, 451] width 1044 height 1068
click at [117, 156] on div "Visits" at bounding box center [121, 143] width 77 height 54
